Goal: Task Accomplishment & Management: Use online tool/utility

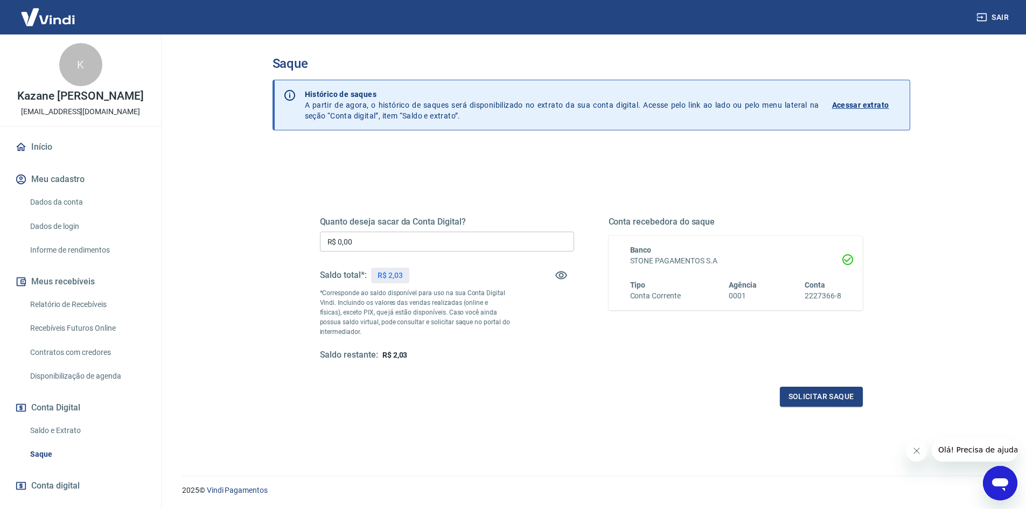
click at [369, 240] on input "R$ 0,00" at bounding box center [447, 242] width 254 height 20
click at [389, 241] on input "R$ 0,00" at bounding box center [447, 242] width 254 height 20
